Goal: Communication & Community: Answer question/provide support

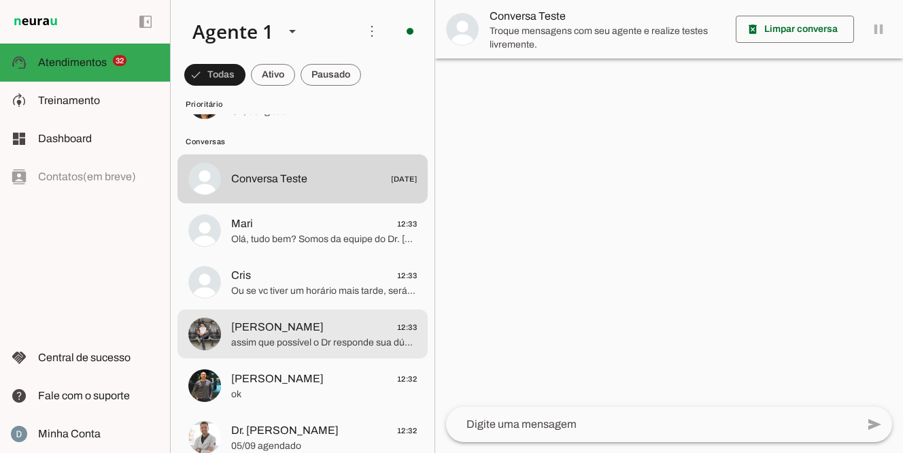
scroll to position [1813, 0]
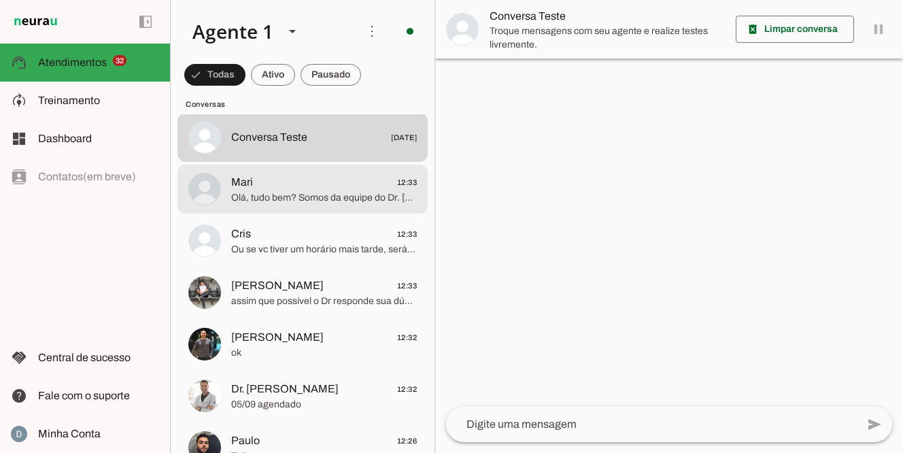
click at [283, 199] on span "Olá, tudo bem? Somos da equipe do Dr. [PERSON_NAME] (Urologista), como podemos …" at bounding box center [324, 198] width 186 height 14
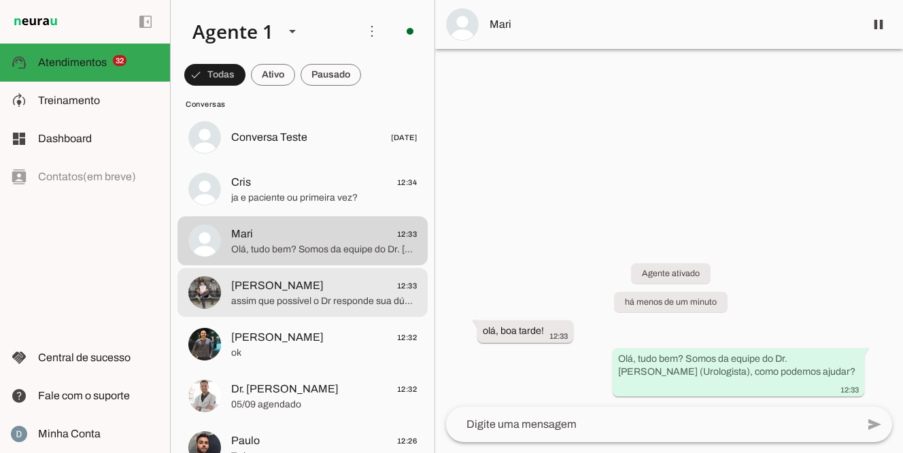
click at [246, 303] on span "assim que possível o Dr responde sua dúvida" at bounding box center [324, 301] width 186 height 14
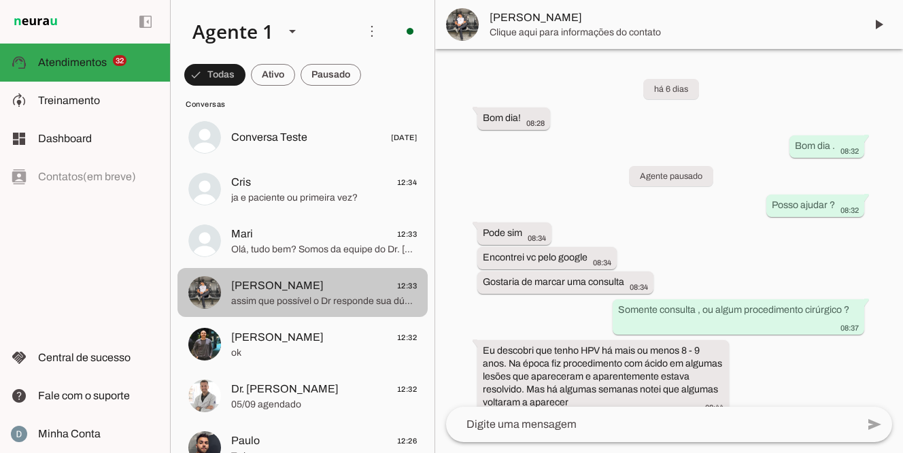
scroll to position [712, 0]
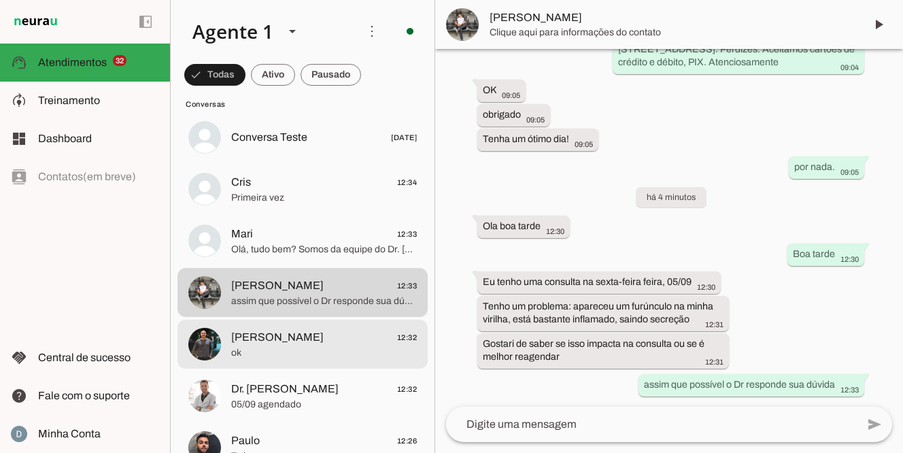
click at [271, 354] on span "ok" at bounding box center [324, 353] width 186 height 14
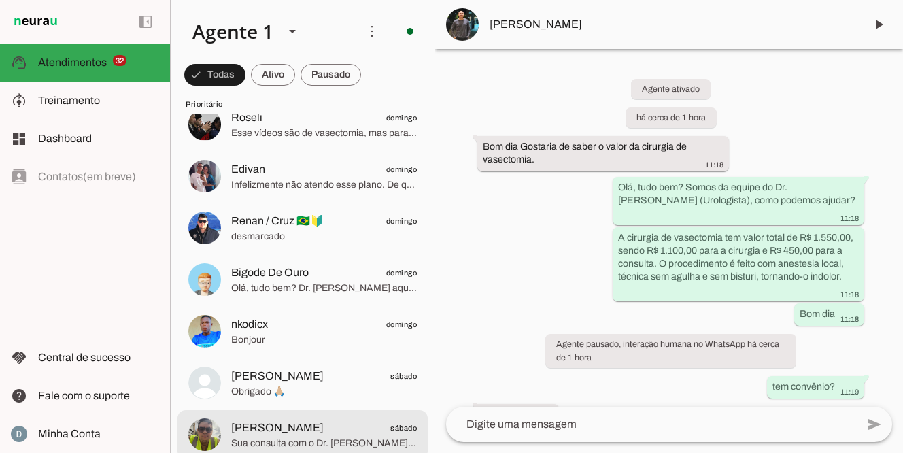
scroll to position [845, 0]
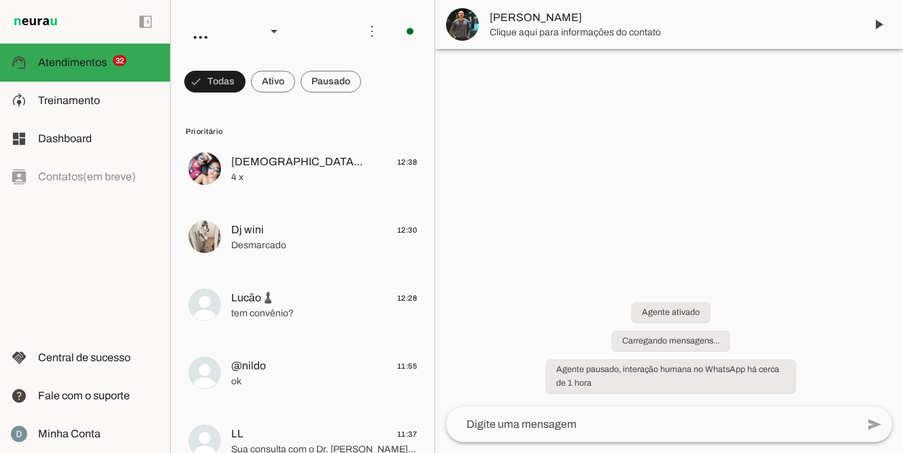
scroll to position [367, 0]
